Goal: Information Seeking & Learning: Learn about a topic

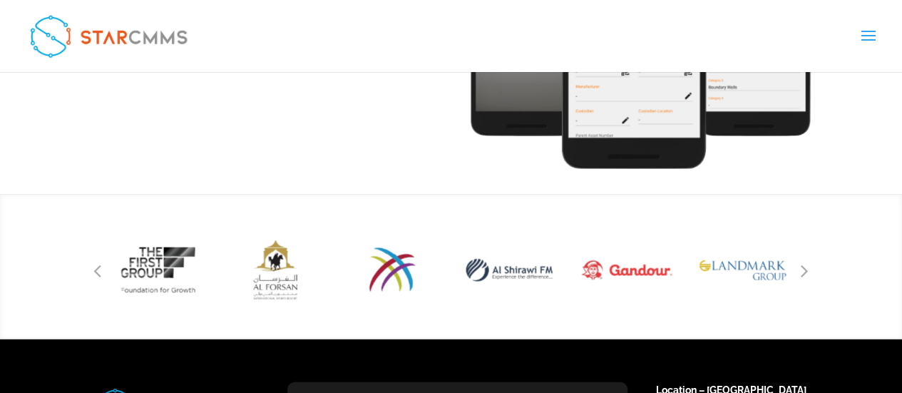
scroll to position [1768, 0]
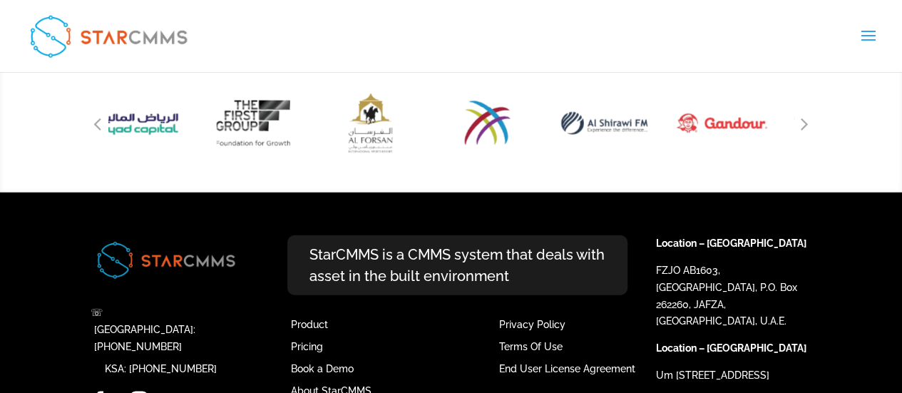
click at [592, 116] on img "8 / 51" at bounding box center [604, 124] width 103 height 96
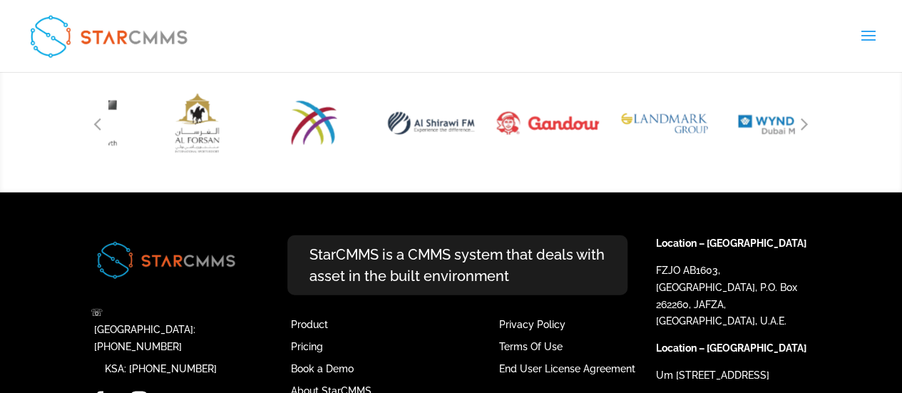
click at [486, 140] on img "9 / 51" at bounding box center [547, 123] width 123 height 114
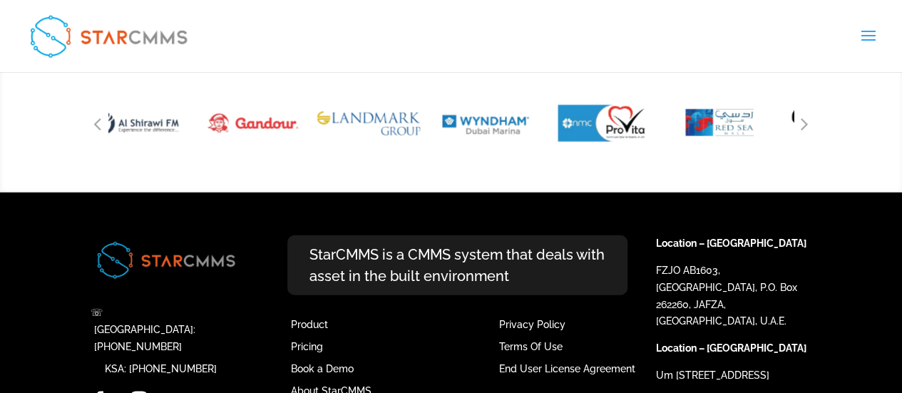
click at [331, 128] on img "10 / 51" at bounding box center [368, 123] width 123 height 114
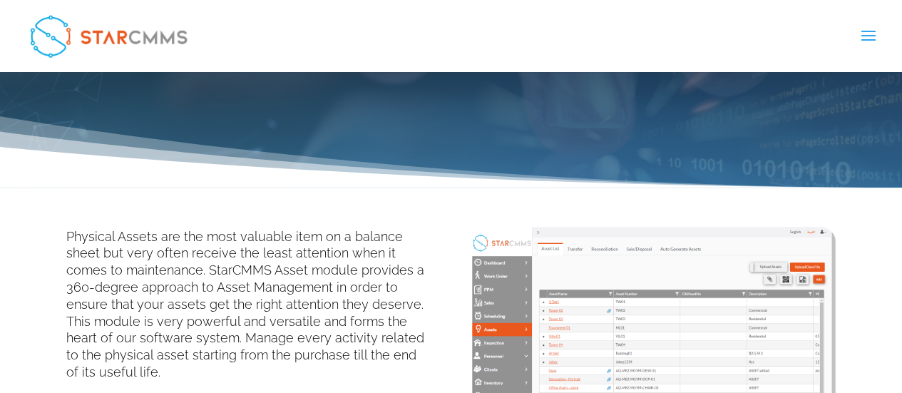
scroll to position [285, 0]
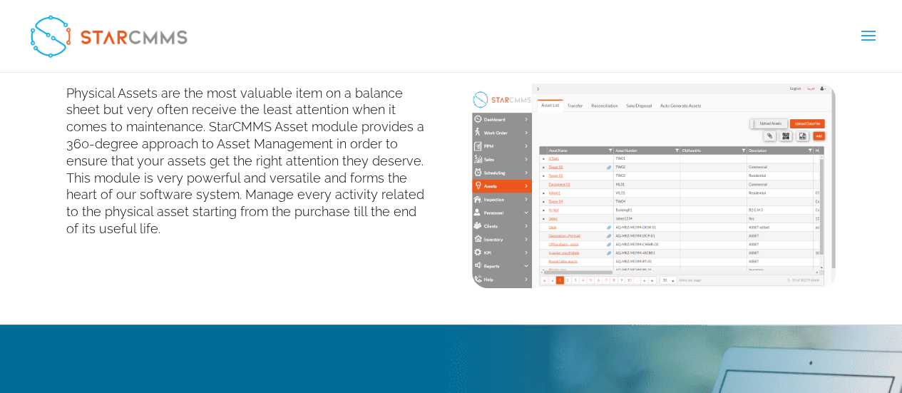
click at [871, 39] on span at bounding box center [867, 45] width 23 height 40
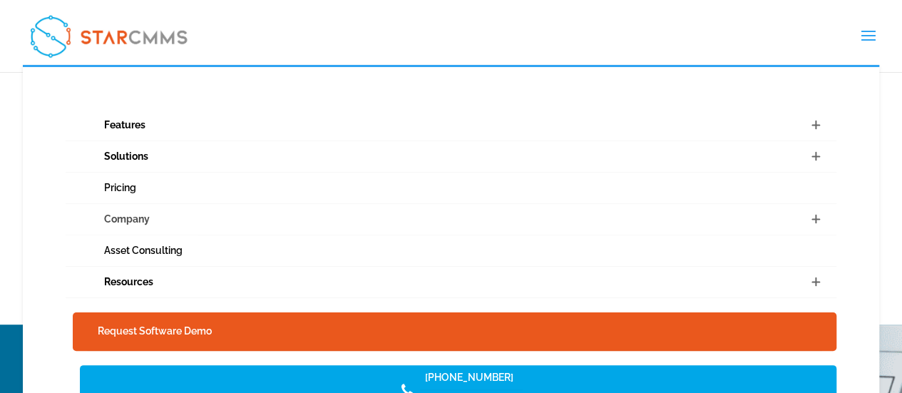
click at [128, 220] on link "Company" at bounding box center [451, 219] width 771 height 31
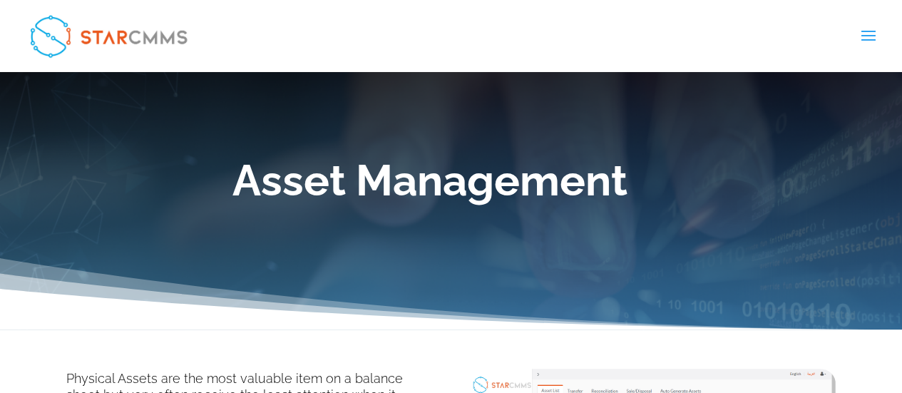
click at [441, 247] on div "Asset Management" at bounding box center [451, 200] width 902 height 257
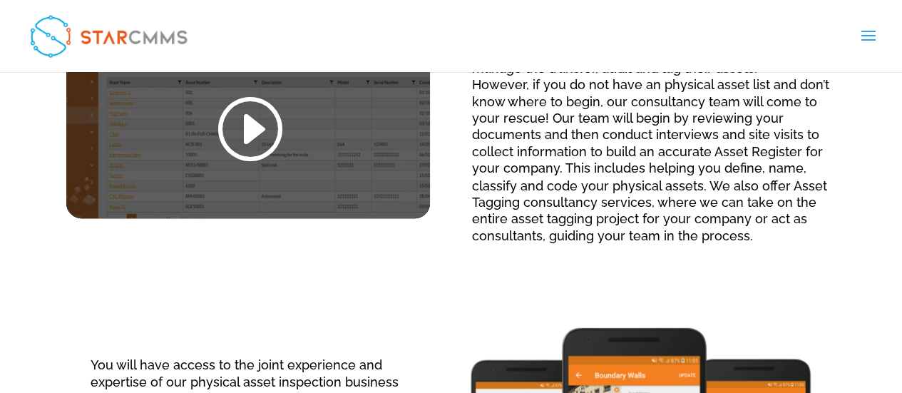
scroll to position [1140, 0]
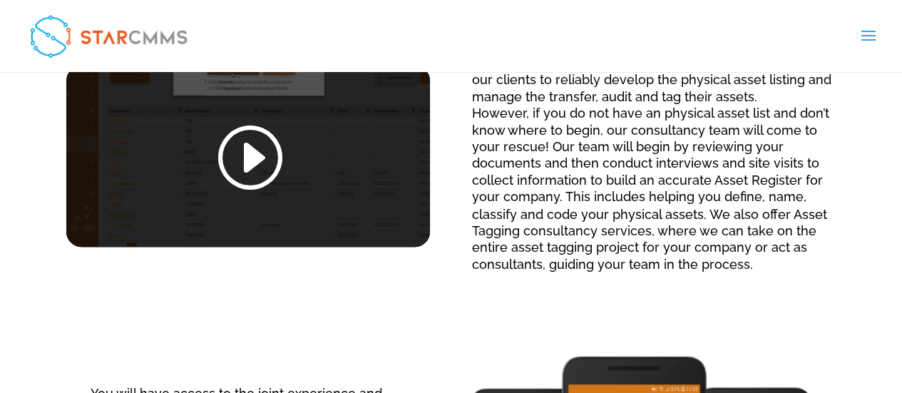
click at [260, 171] on link at bounding box center [248, 158] width 68 height 74
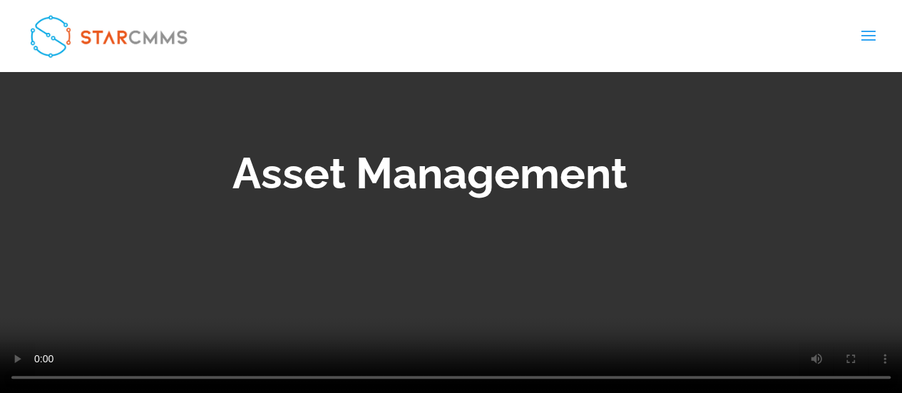
scroll to position [0, 0]
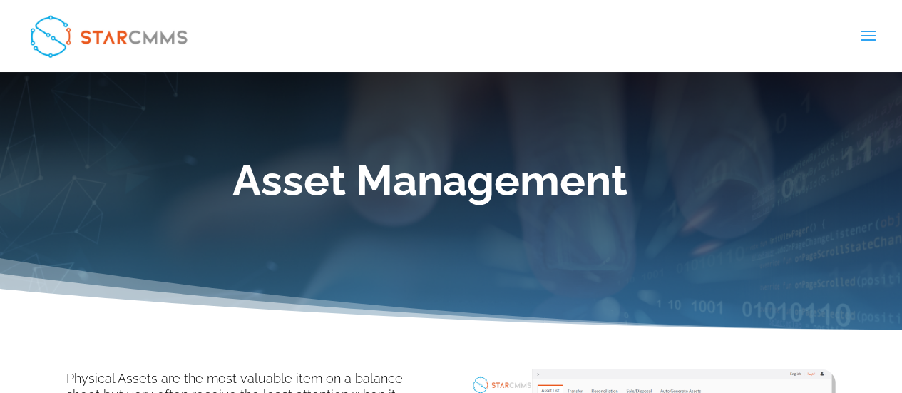
click at [869, 39] on span at bounding box center [867, 45] width 23 height 40
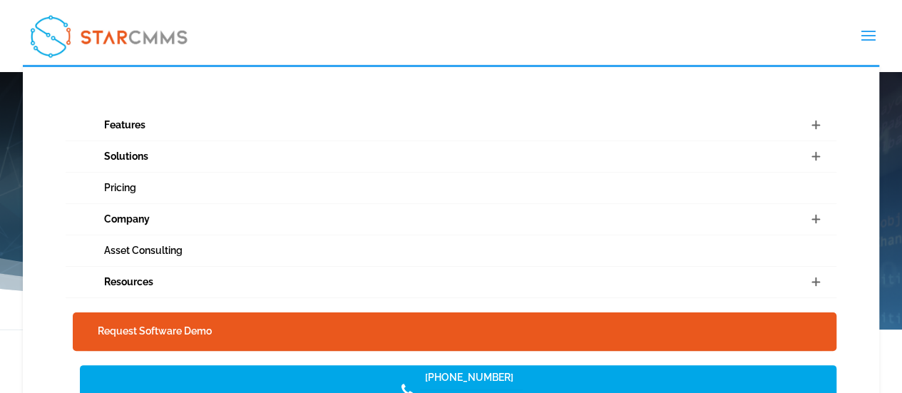
click at [821, 222] on span at bounding box center [814, 219] width 43 height 31
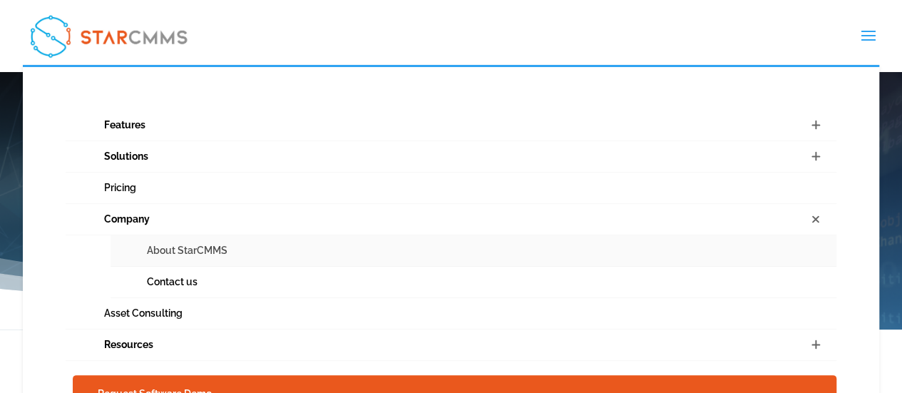
click at [154, 249] on link "About StarCMMS" at bounding box center [473, 250] width 726 height 31
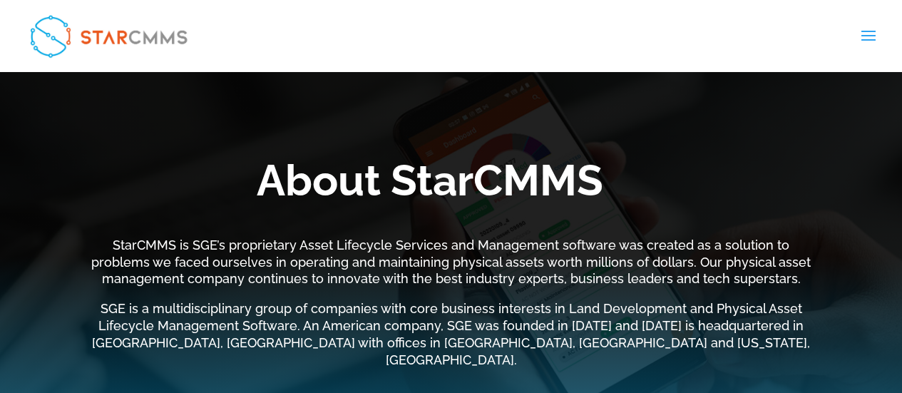
click at [867, 36] on span at bounding box center [867, 45] width 23 height 40
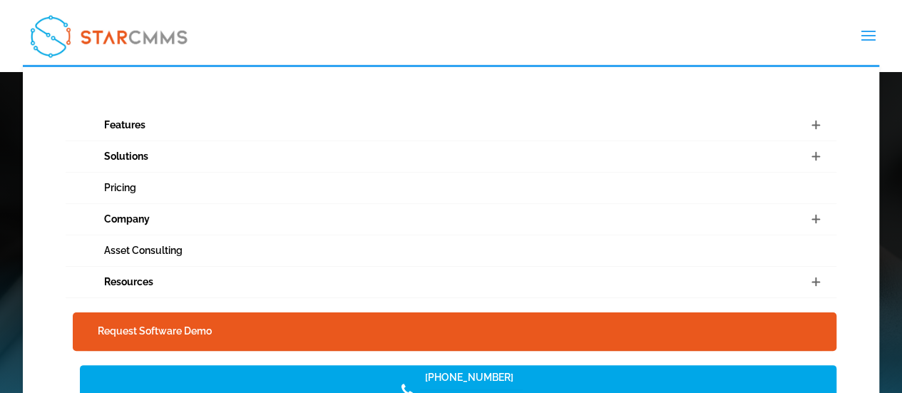
click at [38, 306] on ul "Features Streamline your workflows Preventive Maintenance Assets Management Tea…" at bounding box center [451, 280] width 857 height 431
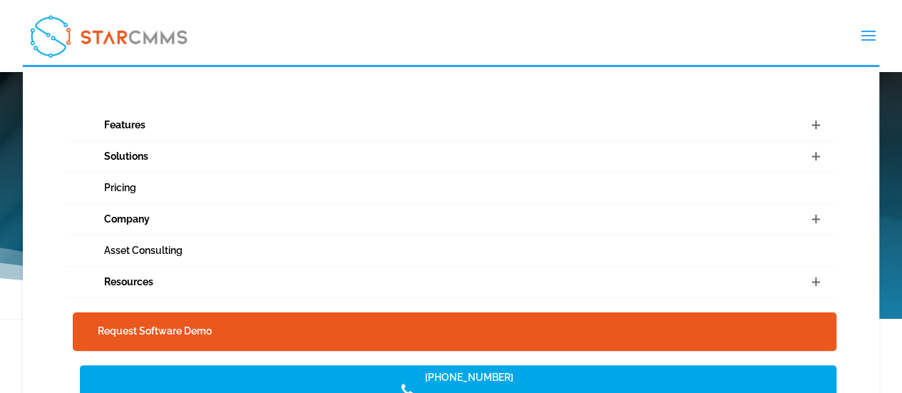
scroll to position [201, 0]
click at [125, 190] on link "Pricing" at bounding box center [451, 187] width 771 height 31
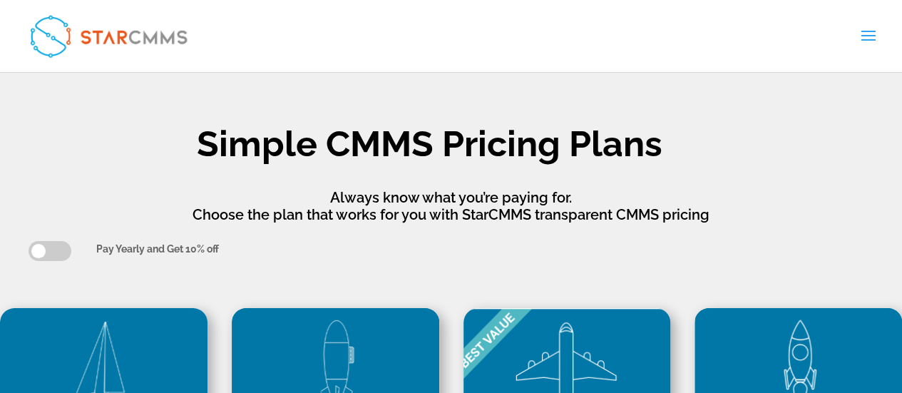
click at [865, 38] on span at bounding box center [867, 45] width 23 height 40
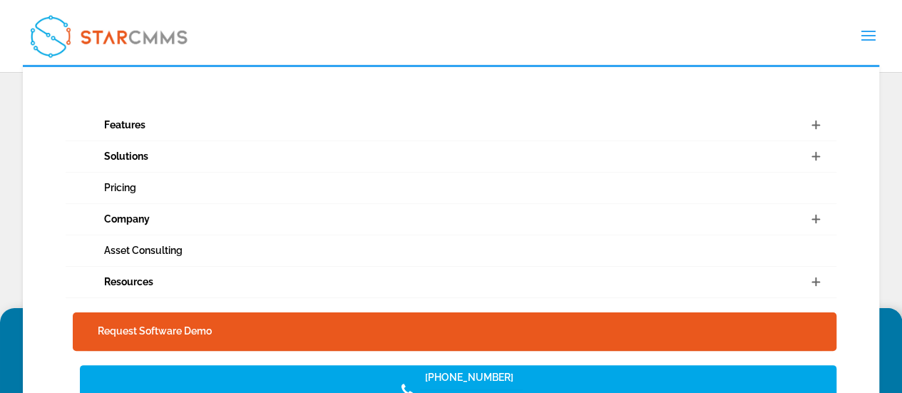
click at [813, 219] on span at bounding box center [814, 219] width 43 height 31
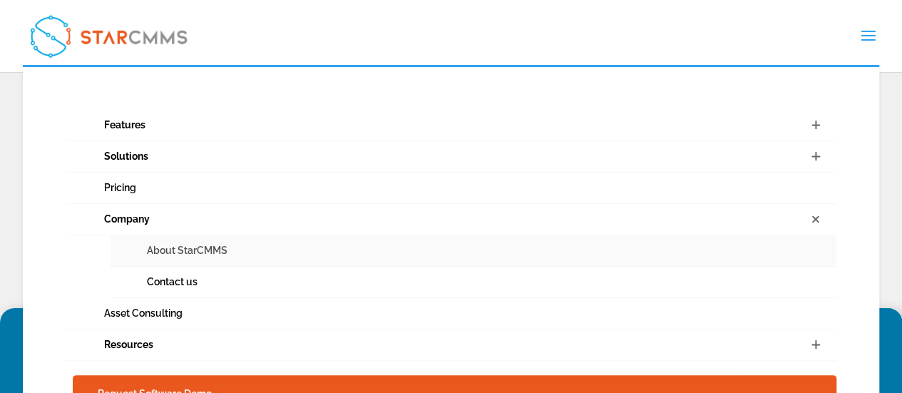
click at [169, 247] on link "About StarCMMS" at bounding box center [473, 250] width 726 height 31
